Goal: Information Seeking & Learning: Learn about a topic

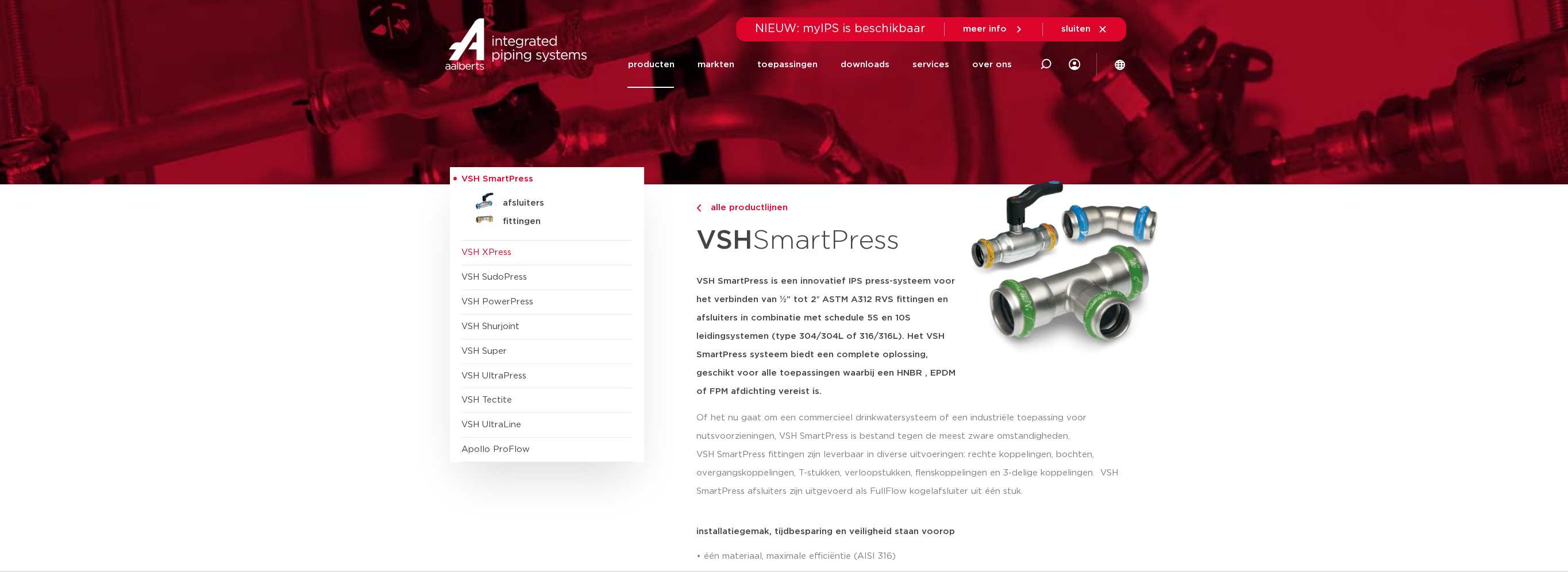
click at [493, 255] on span "VSH XPress" at bounding box center [486, 252] width 50 height 9
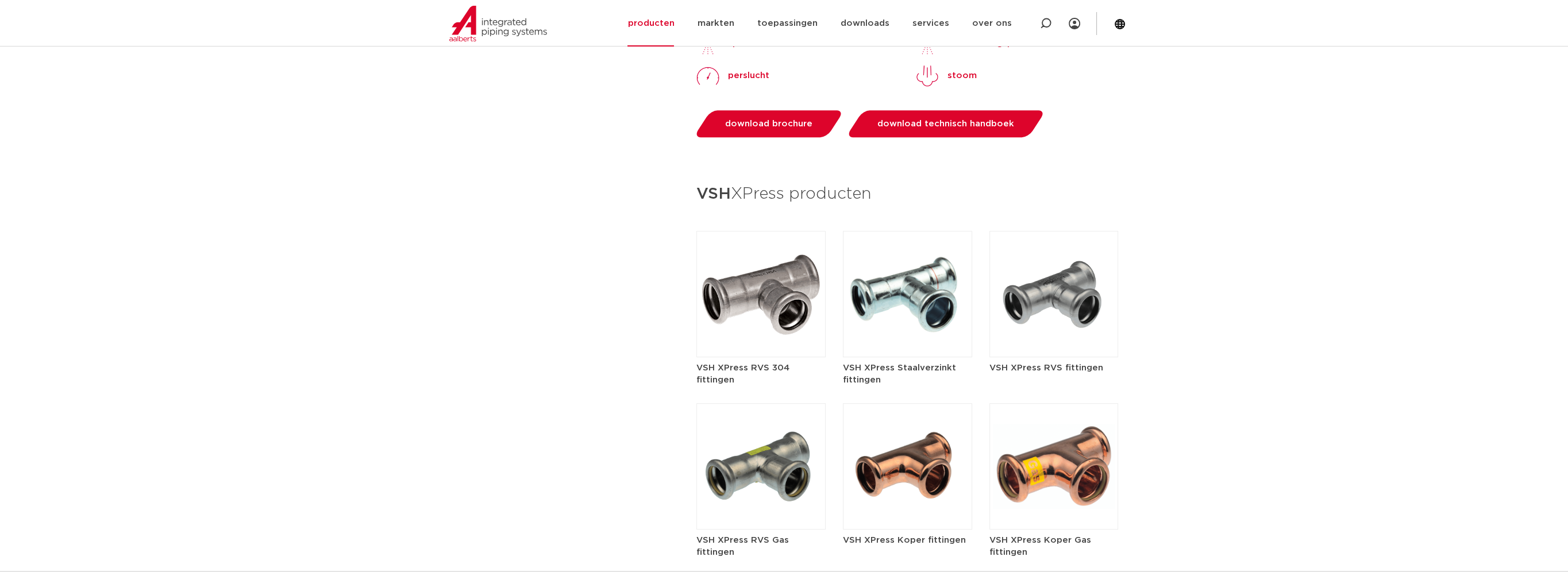
scroll to position [1206, 0]
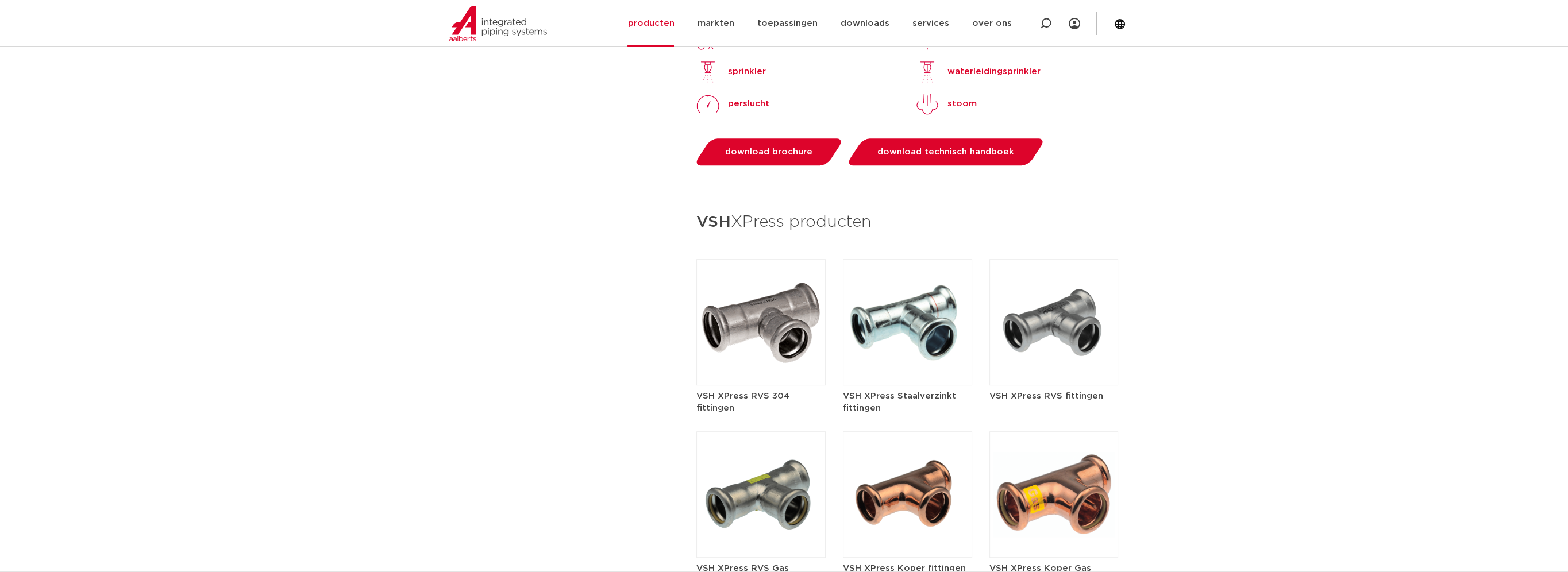
click at [1035, 314] on img at bounding box center [1054, 322] width 129 height 126
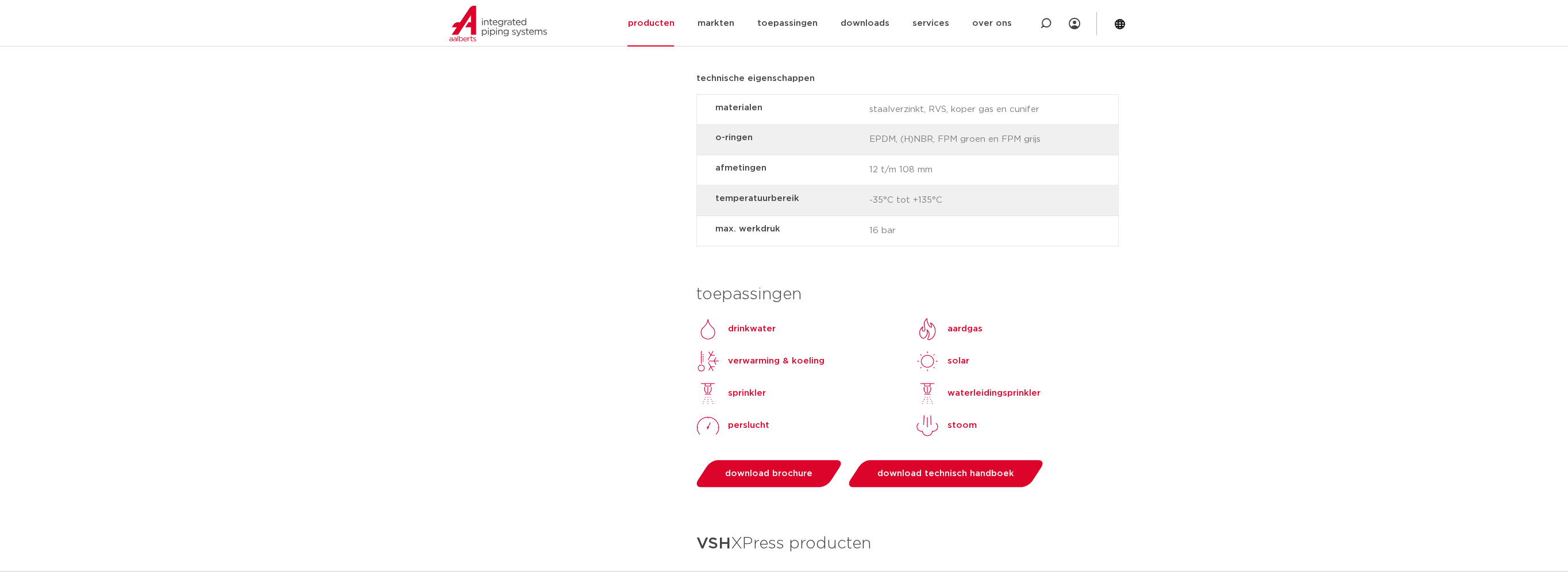
scroll to position [915, 0]
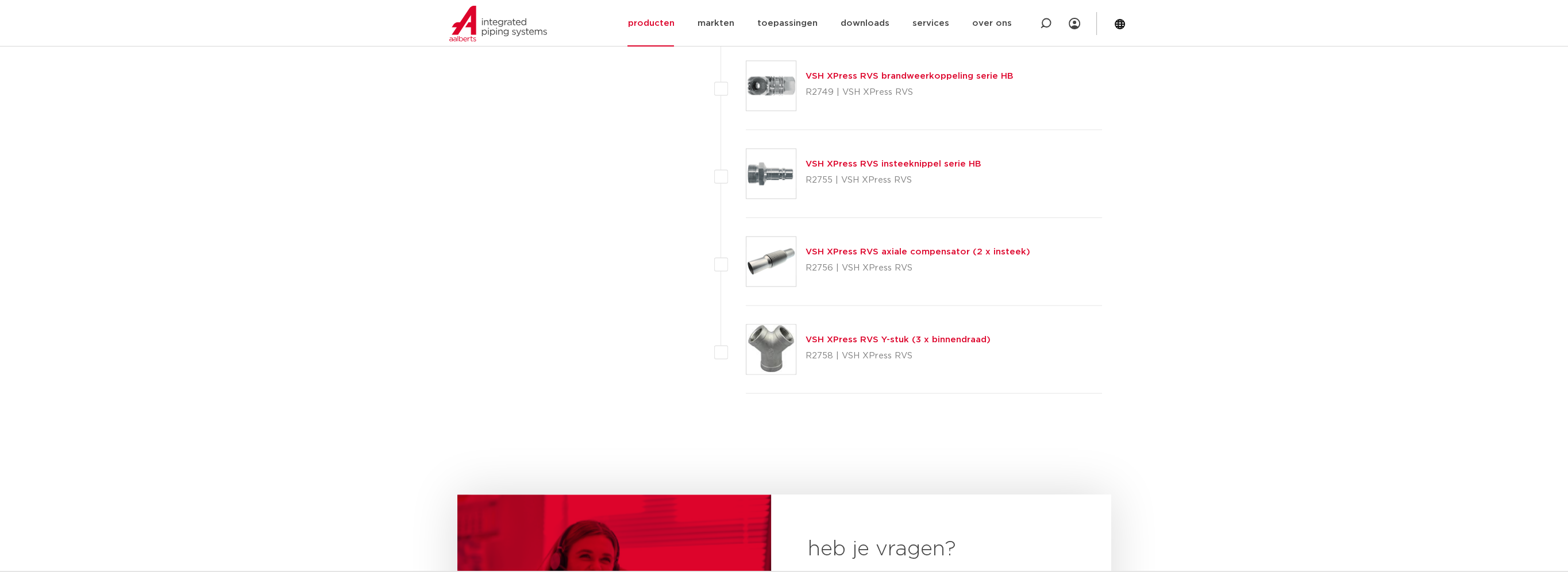
scroll to position [3331, 0]
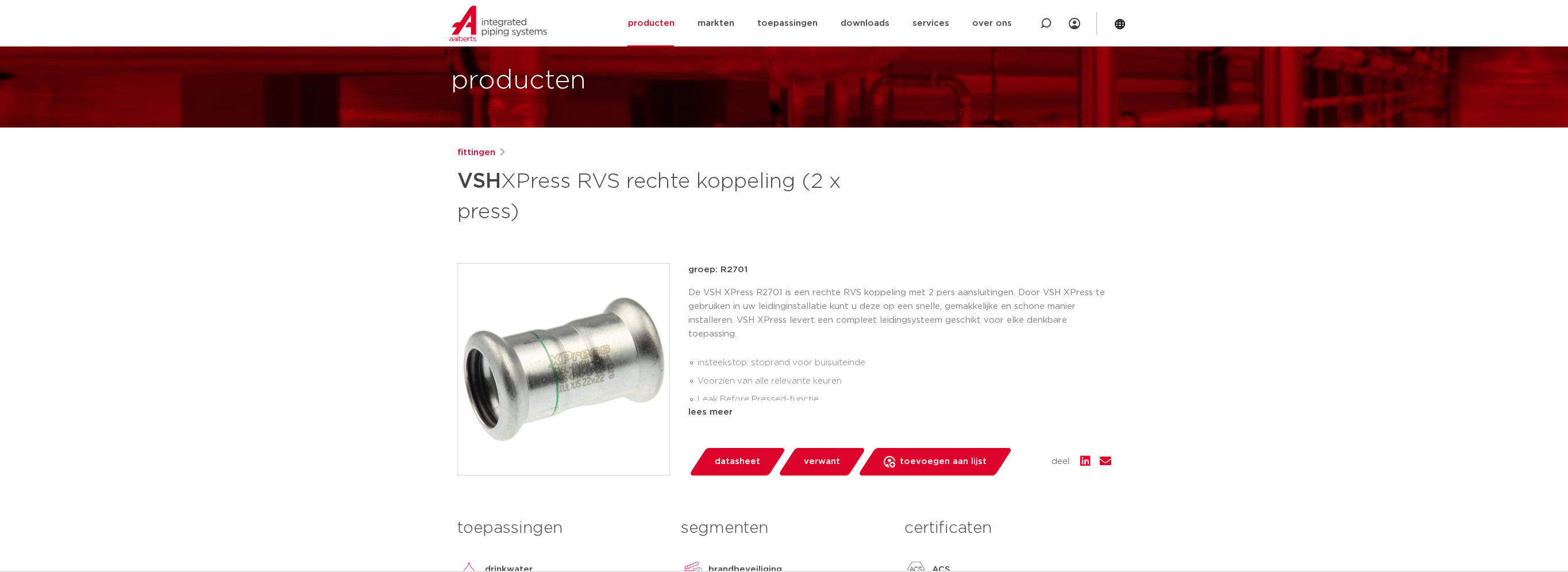
scroll to position [115, 0]
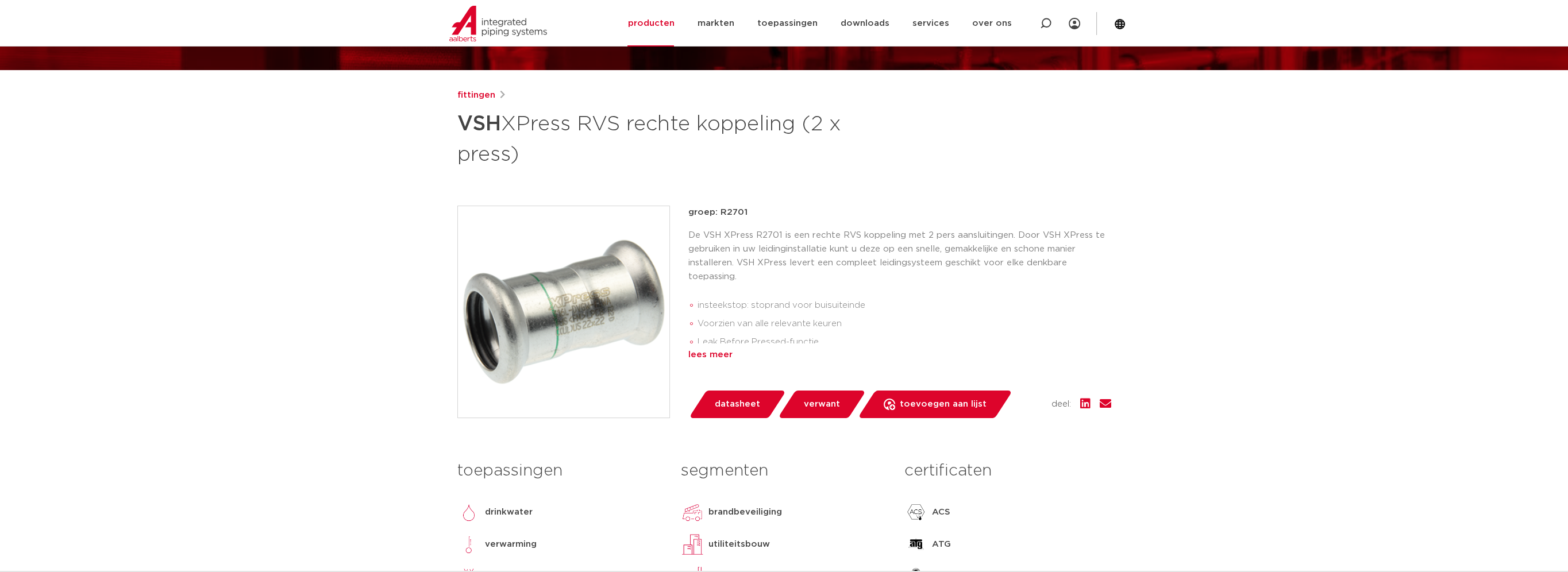
click at [723, 355] on div "lees meer" at bounding box center [900, 355] width 423 height 14
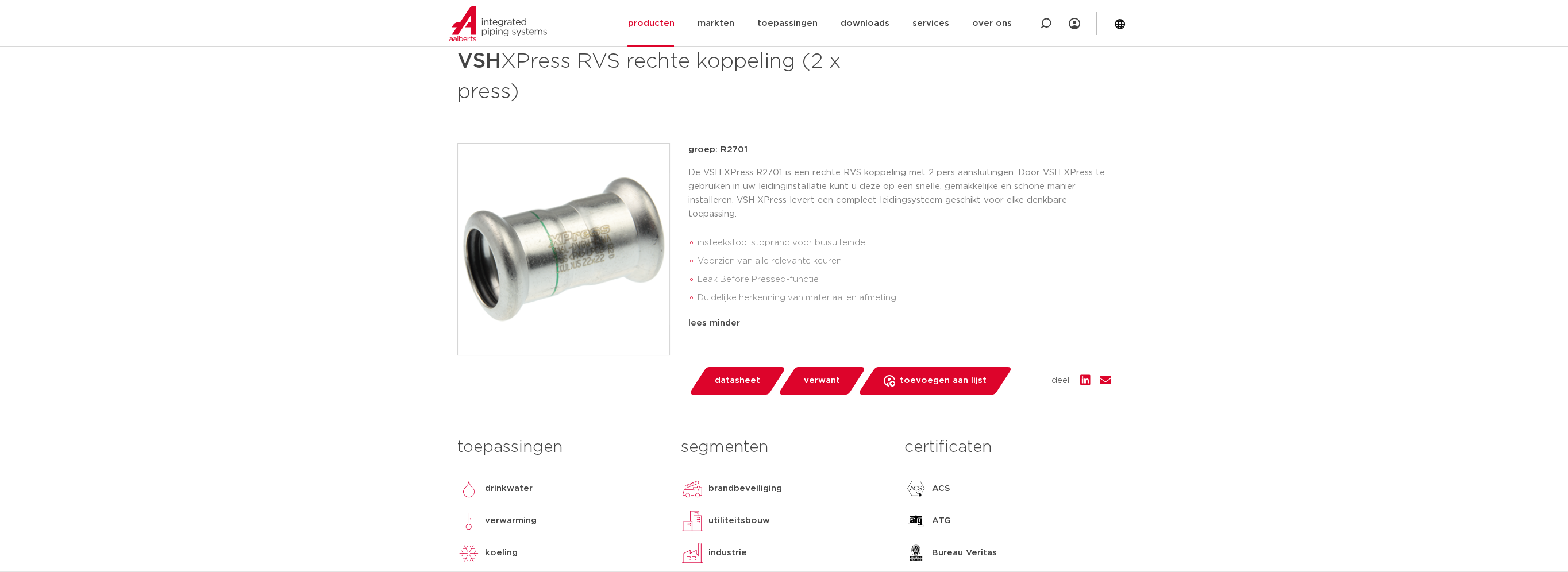
scroll to position [172, 0]
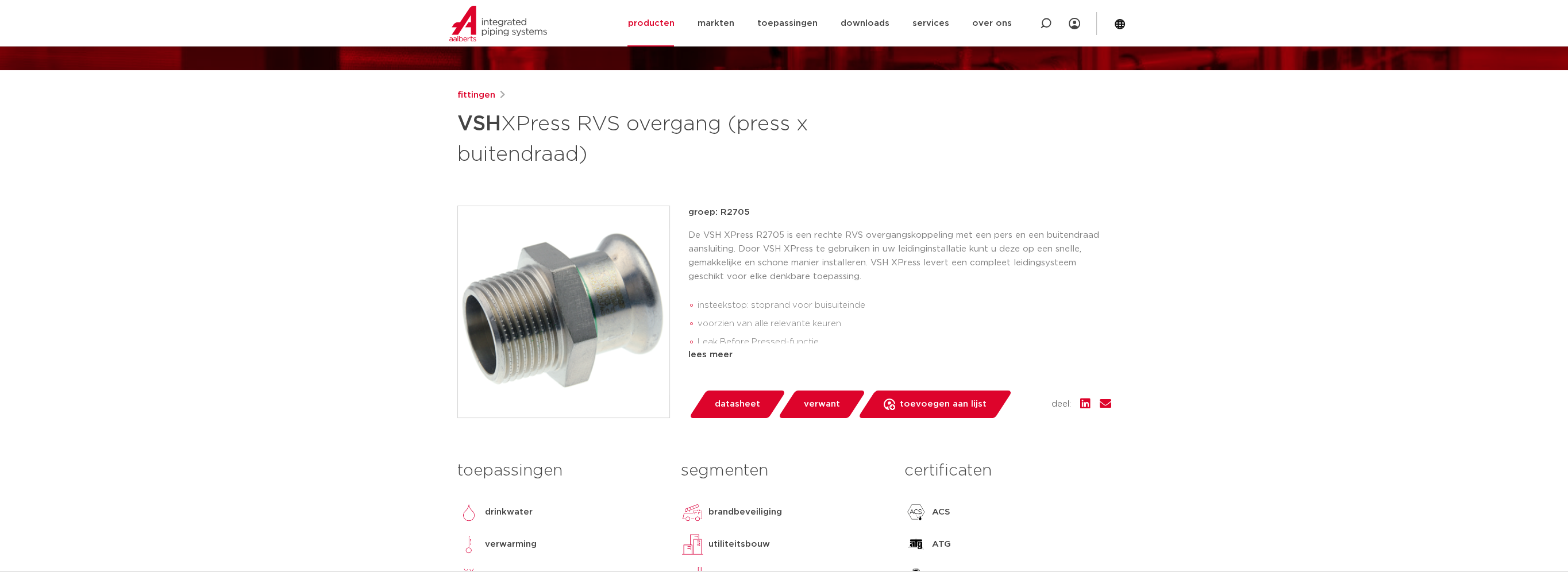
scroll to position [58, 0]
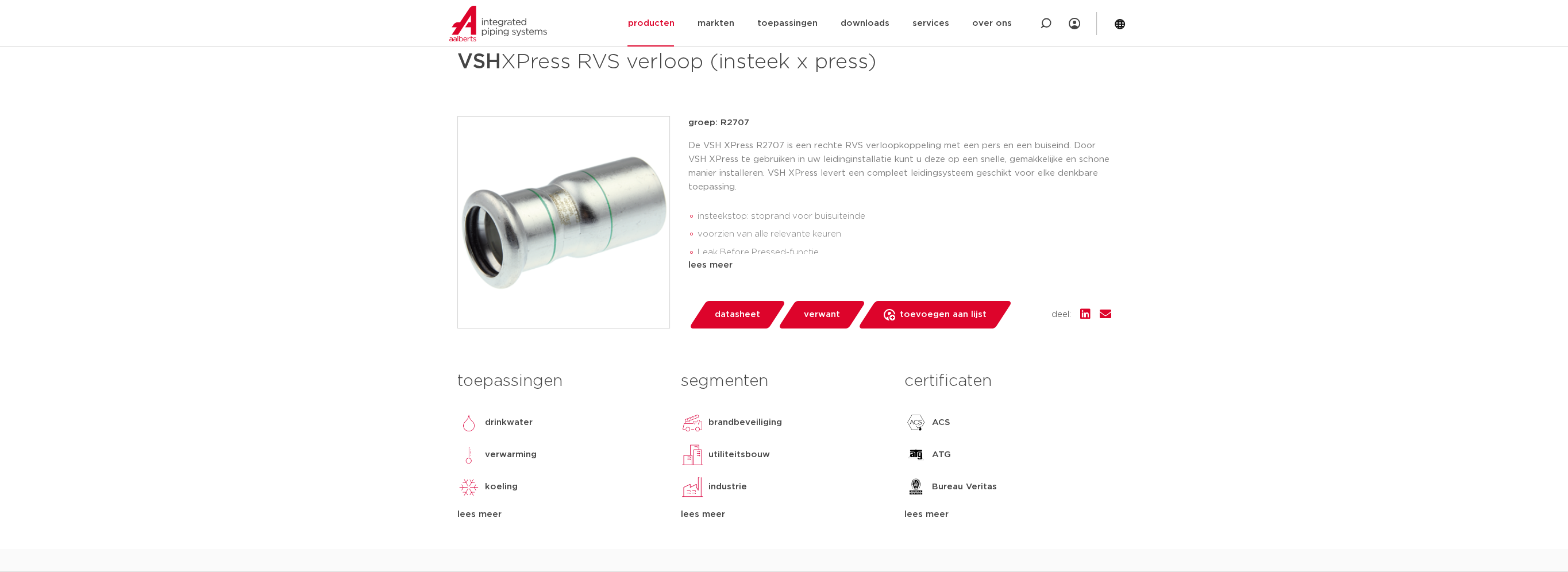
scroll to position [460, 0]
